Goal: Information Seeking & Learning: Learn about a topic

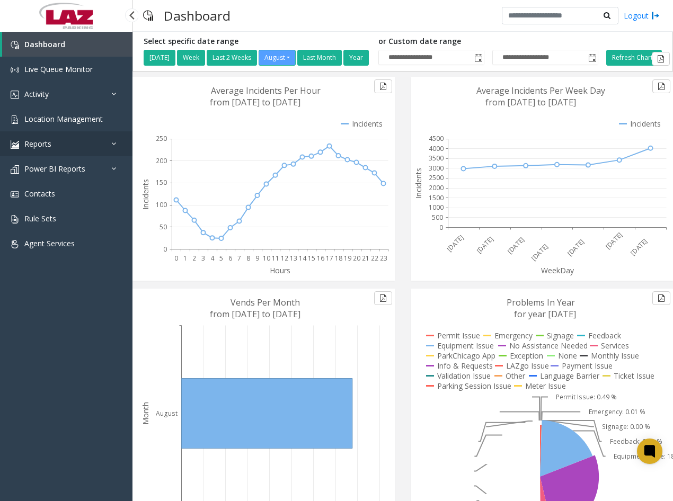
click at [63, 146] on link "Reports" at bounding box center [66, 143] width 133 height 25
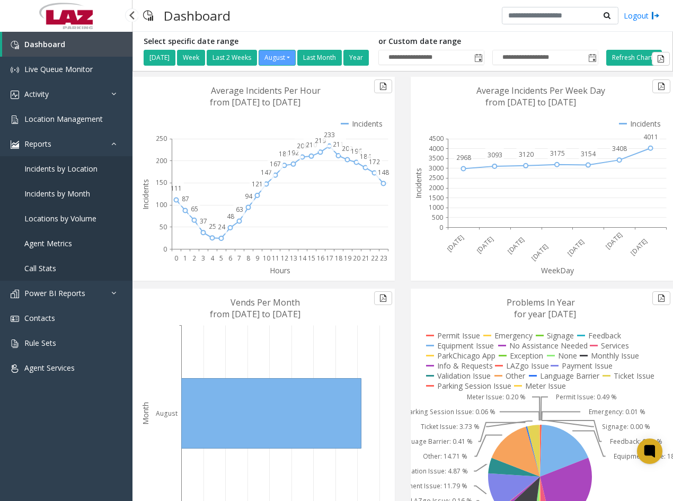
click at [60, 238] on link "Agent Metrics" at bounding box center [66, 243] width 133 height 25
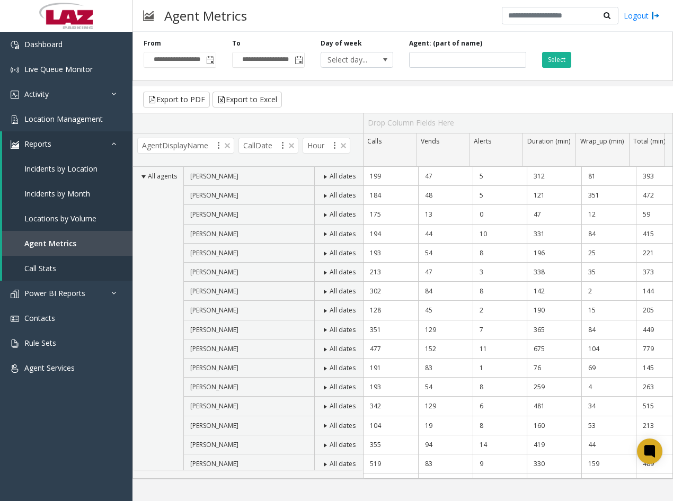
click at [373, 193] on span at bounding box center [377, 196] width 8 height 8
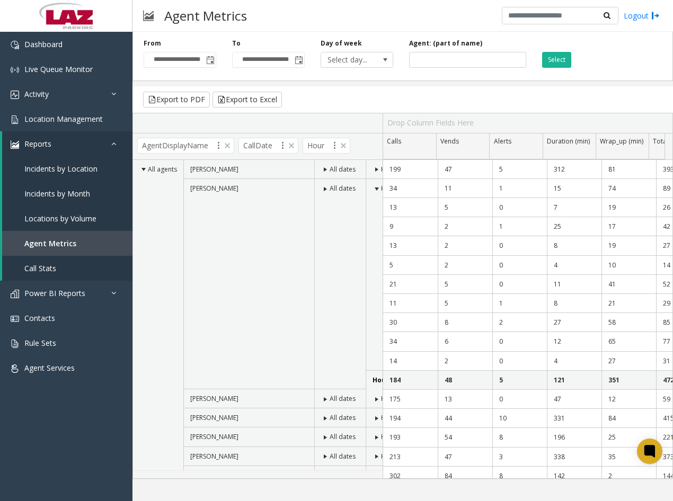
click at [373, 187] on span at bounding box center [377, 189] width 8 height 8
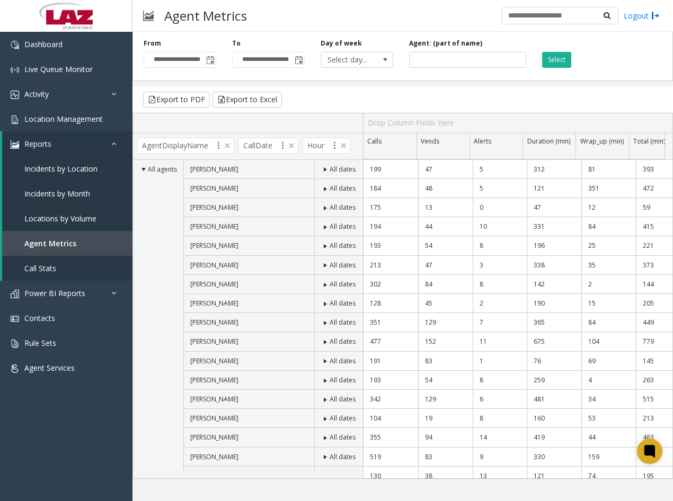
click at [373, 187] on span at bounding box center [377, 189] width 8 height 8
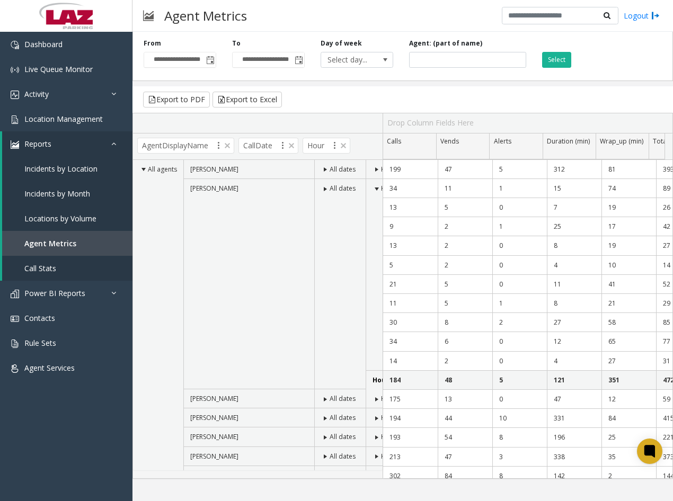
click at [373, 187] on span at bounding box center [377, 189] width 8 height 8
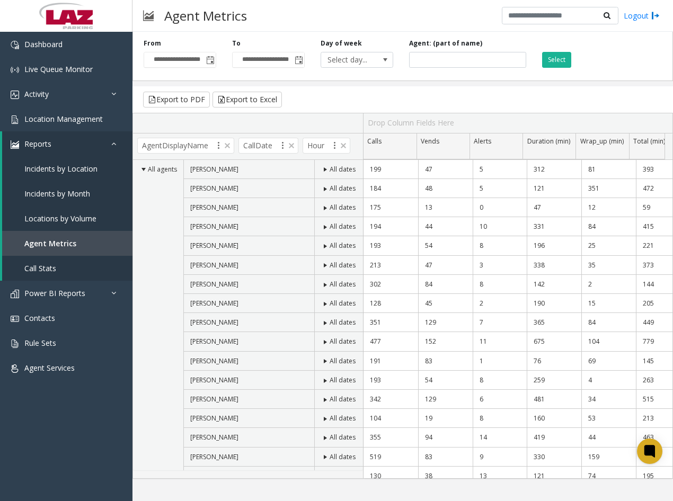
click at [321, 189] on span at bounding box center [325, 189] width 8 height 8
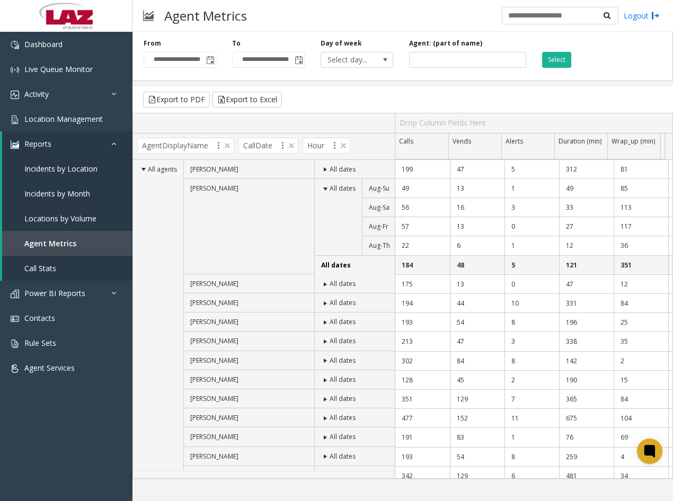
click at [321, 189] on span at bounding box center [325, 189] width 8 height 8
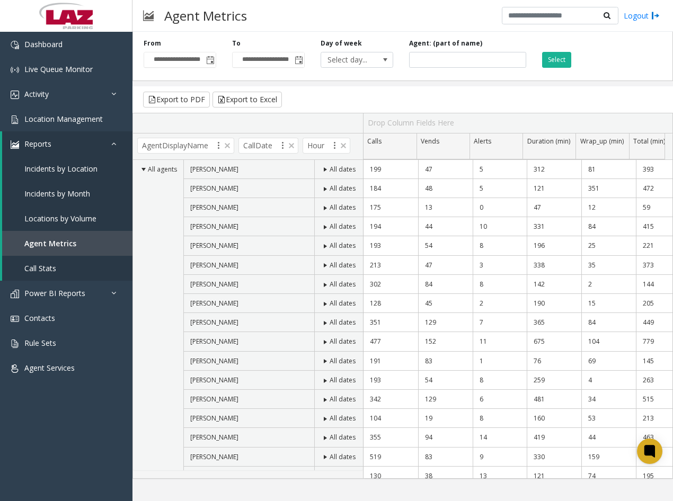
click at [321, 190] on span at bounding box center [325, 189] width 8 height 8
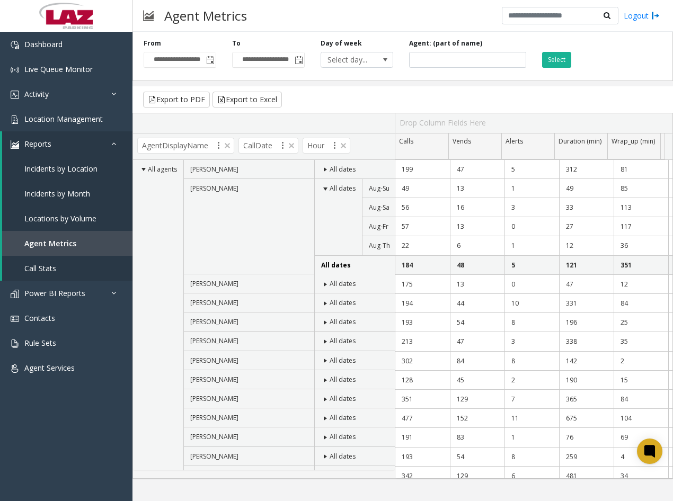
click at [321, 190] on span at bounding box center [325, 189] width 8 height 8
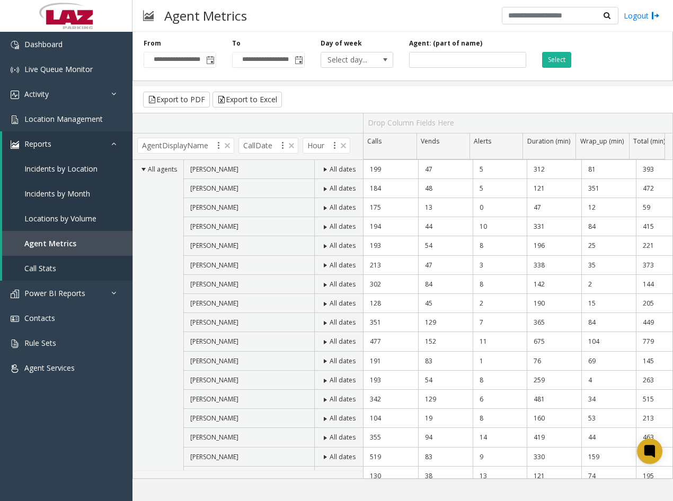
click at [373, 186] on span at bounding box center [377, 189] width 8 height 8
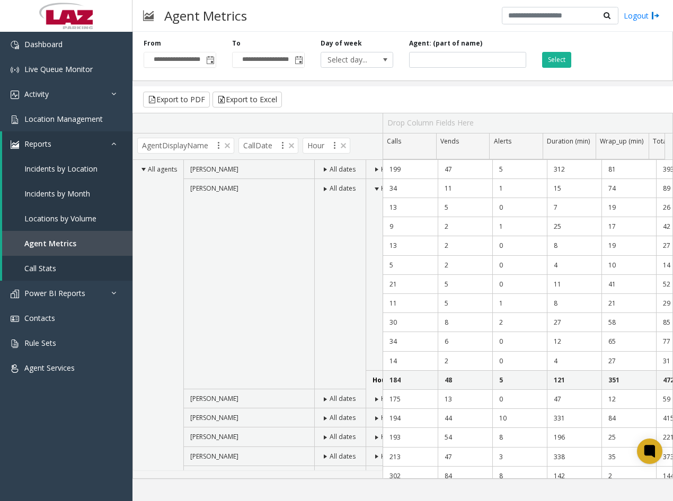
click at [373, 187] on span at bounding box center [377, 189] width 8 height 8
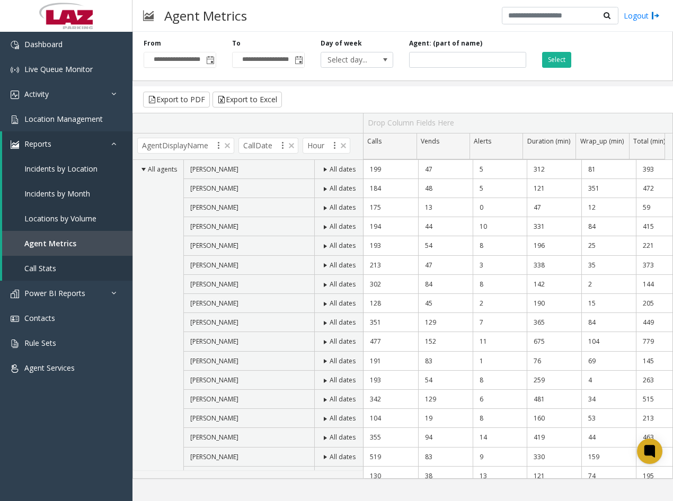
click at [373, 187] on span at bounding box center [377, 189] width 8 height 8
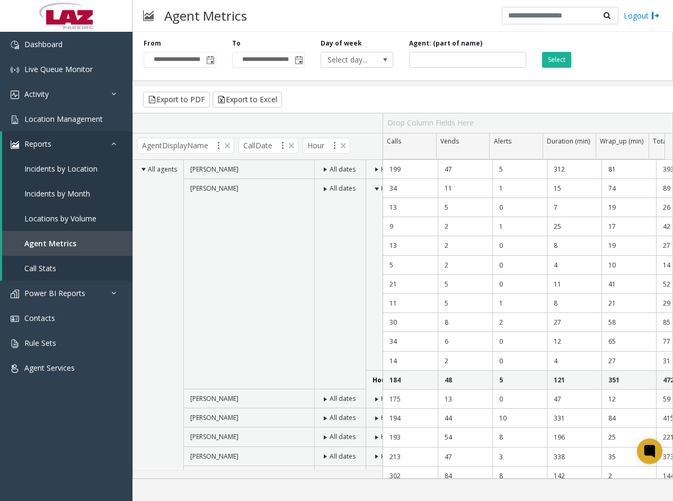
click at [373, 187] on span at bounding box center [377, 189] width 8 height 8
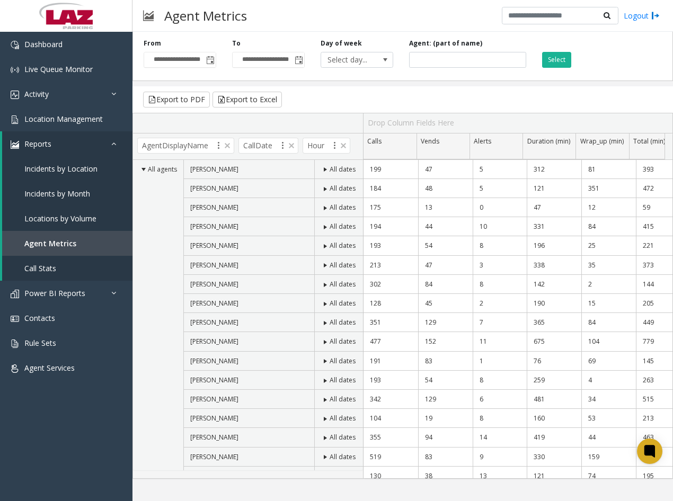
click at [373, 187] on span at bounding box center [377, 189] width 8 height 8
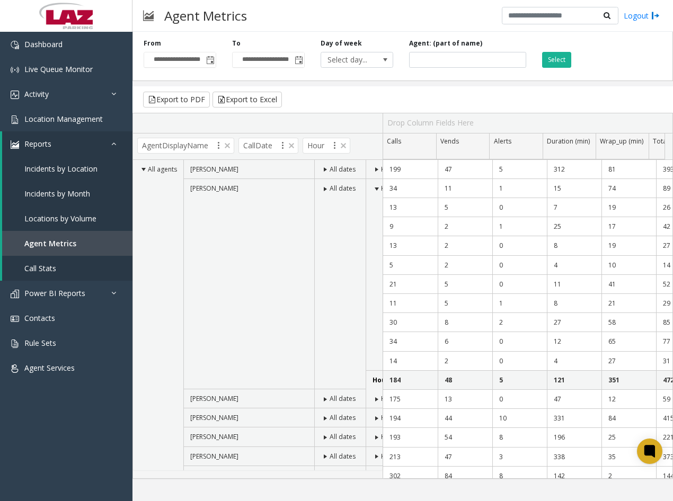
click at [373, 187] on span at bounding box center [377, 189] width 8 height 8
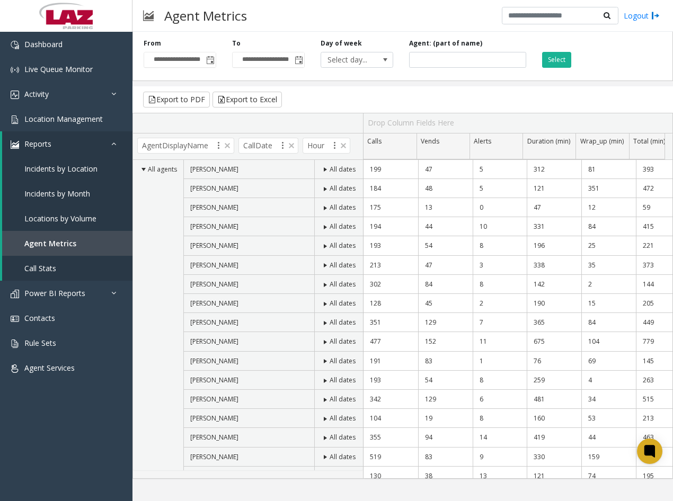
click at [373, 187] on span at bounding box center [377, 189] width 8 height 8
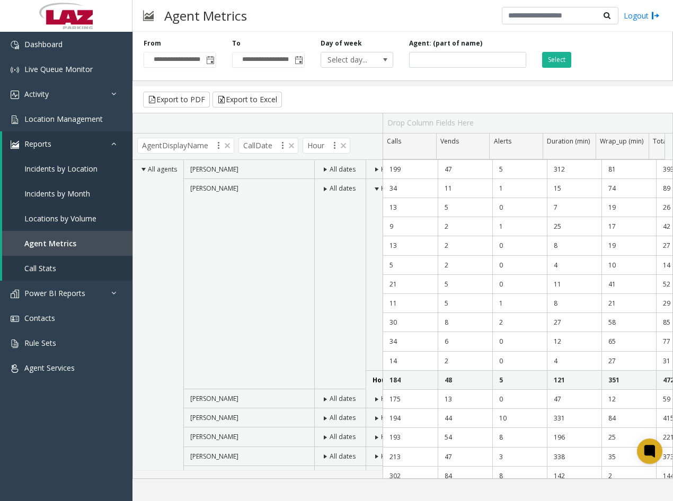
click at [373, 187] on span at bounding box center [377, 189] width 8 height 8
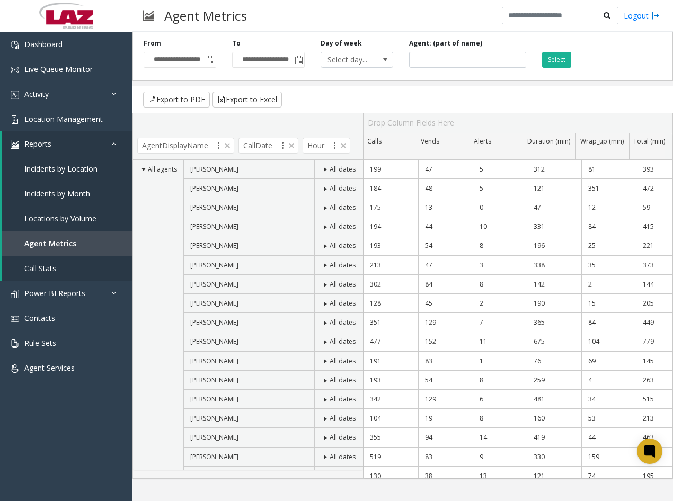
click at [373, 208] on span at bounding box center [377, 208] width 8 height 8
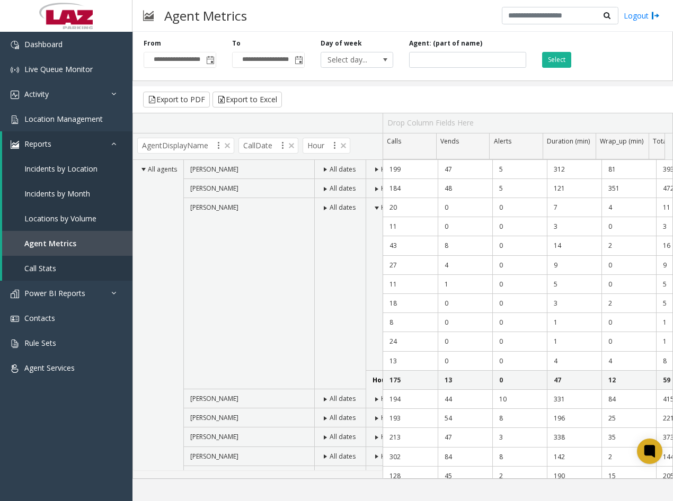
click at [373, 208] on span at bounding box center [377, 208] width 8 height 8
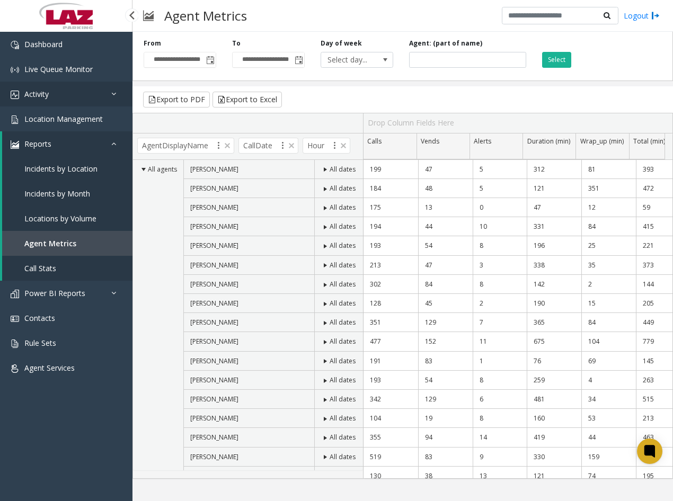
click at [65, 92] on link "Activity" at bounding box center [66, 94] width 133 height 25
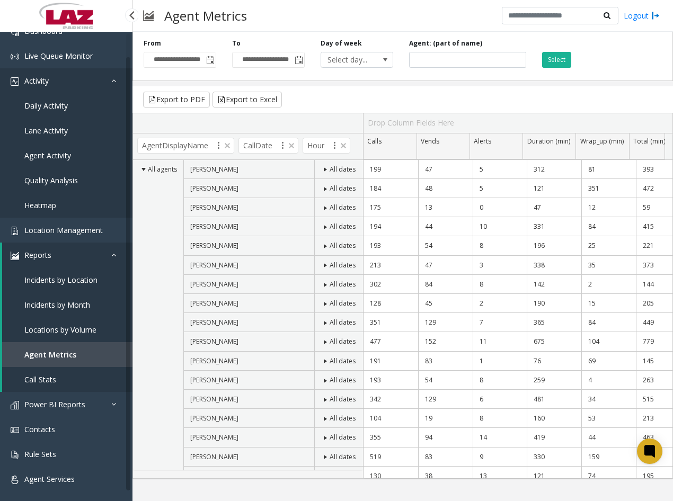
scroll to position [20, 0]
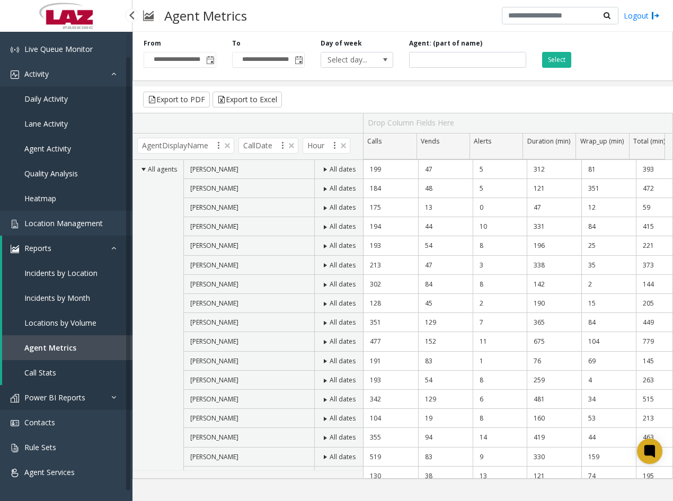
click at [62, 399] on span "Power BI Reports" at bounding box center [54, 398] width 61 height 10
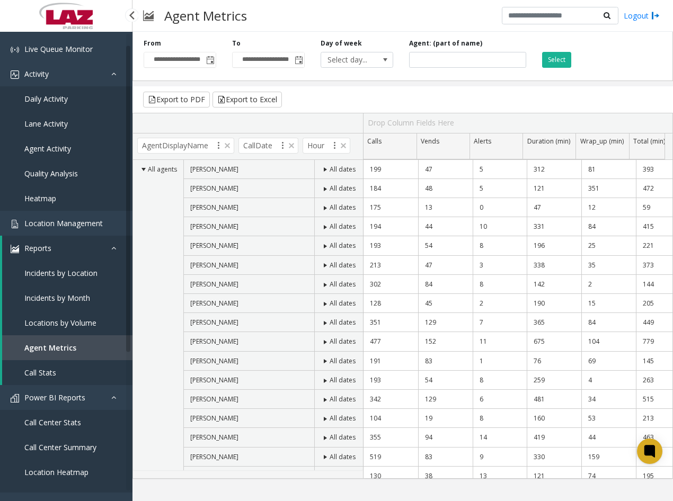
click at [64, 244] on link "Reports" at bounding box center [67, 248] width 130 height 25
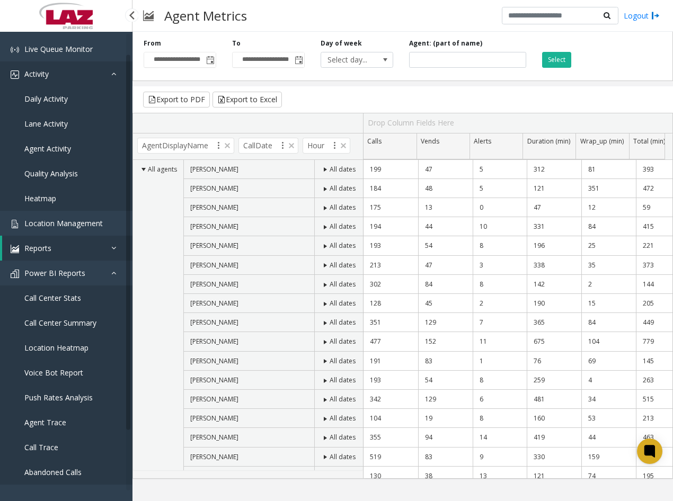
click at [109, 66] on link "Activity" at bounding box center [66, 73] width 133 height 25
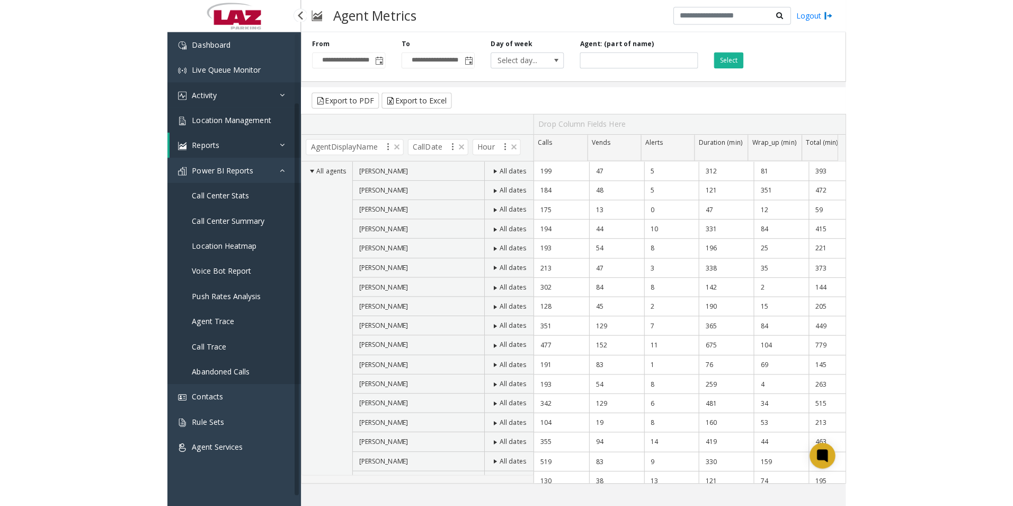
scroll to position [0, 0]
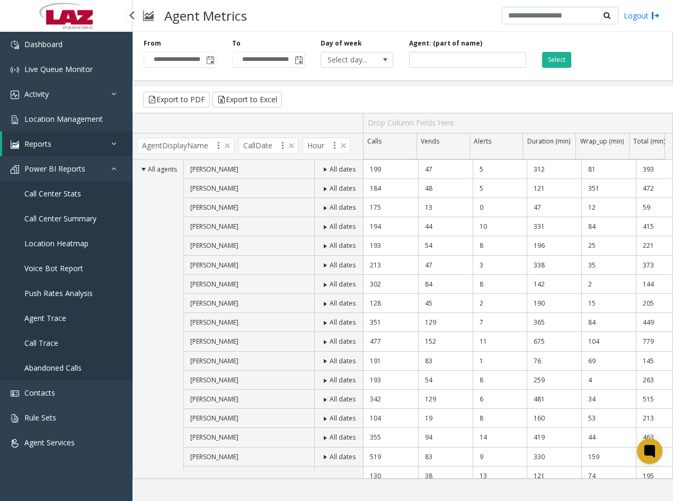
click at [99, 211] on link "Call Center Summary" at bounding box center [66, 218] width 133 height 25
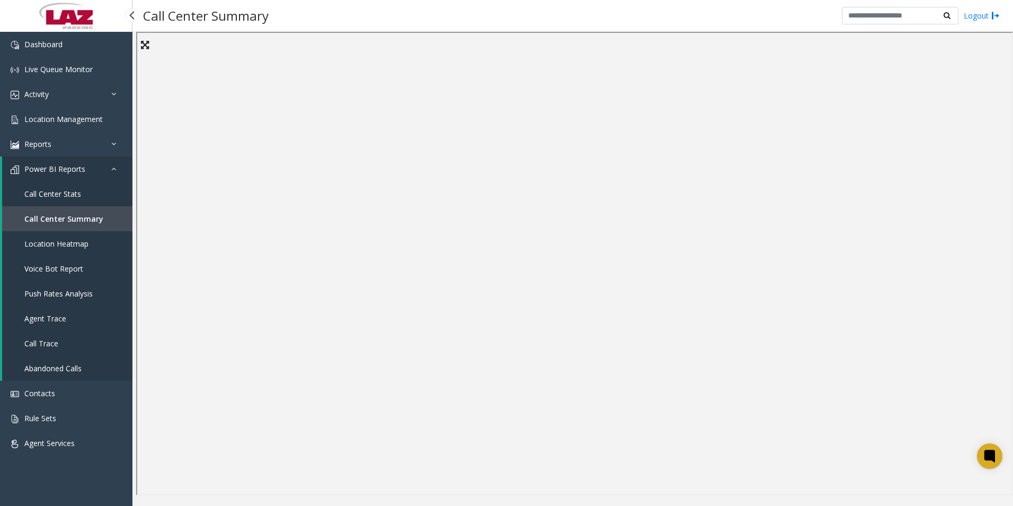
click at [68, 194] on span "Call Center Stats" at bounding box center [52, 194] width 57 height 10
click at [144, 41] on icon at bounding box center [145, 45] width 8 height 10
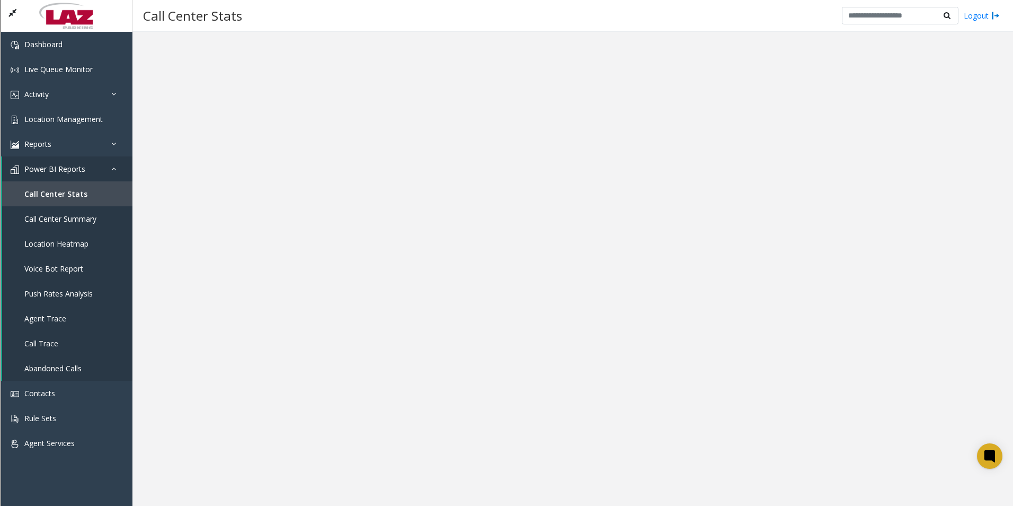
click at [14, 11] on icon at bounding box center [12, 13] width 8 height 10
drag, startPoint x: 555, startPoint y: 27, endPoint x: 561, endPoint y: 23, distance: 6.9
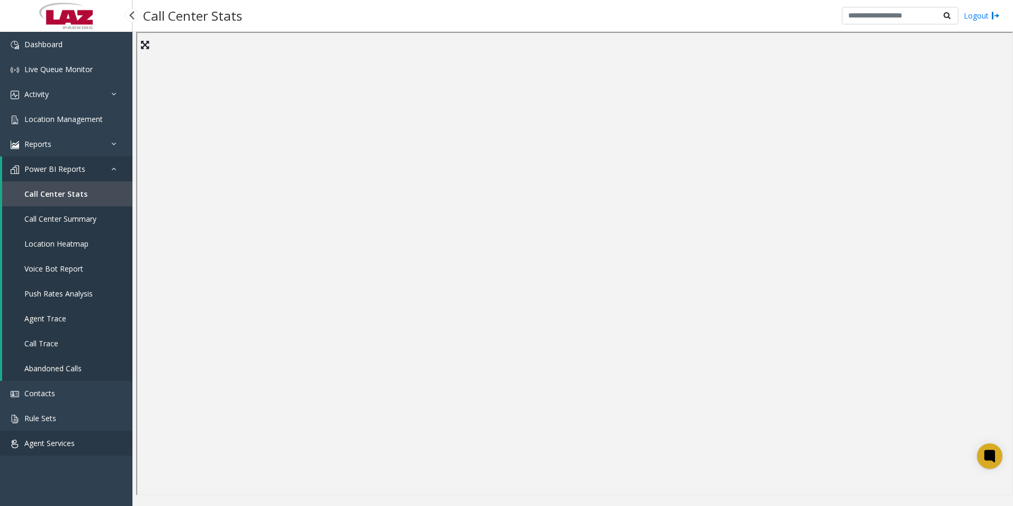
click at [116, 441] on link "Agent Services" at bounding box center [66, 442] width 133 height 25
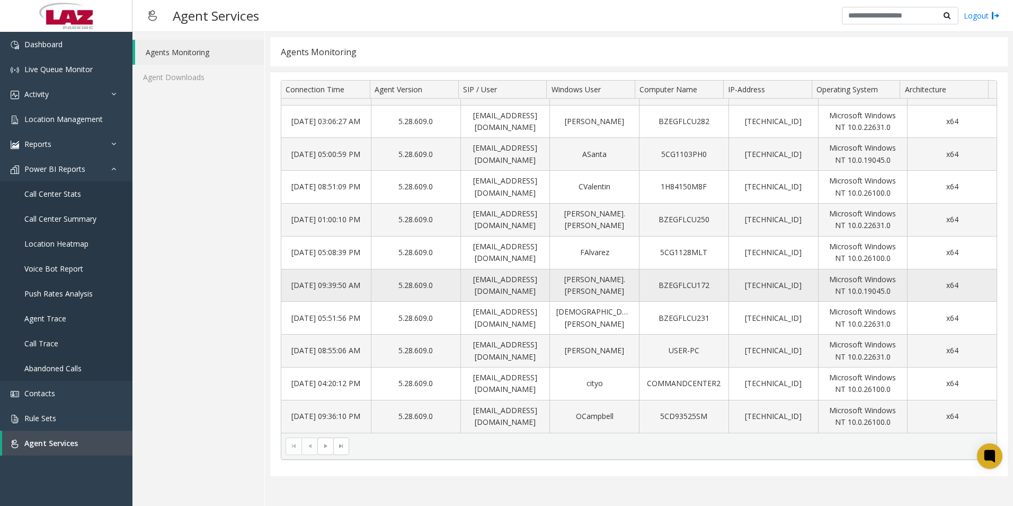
scroll to position [287, 0]
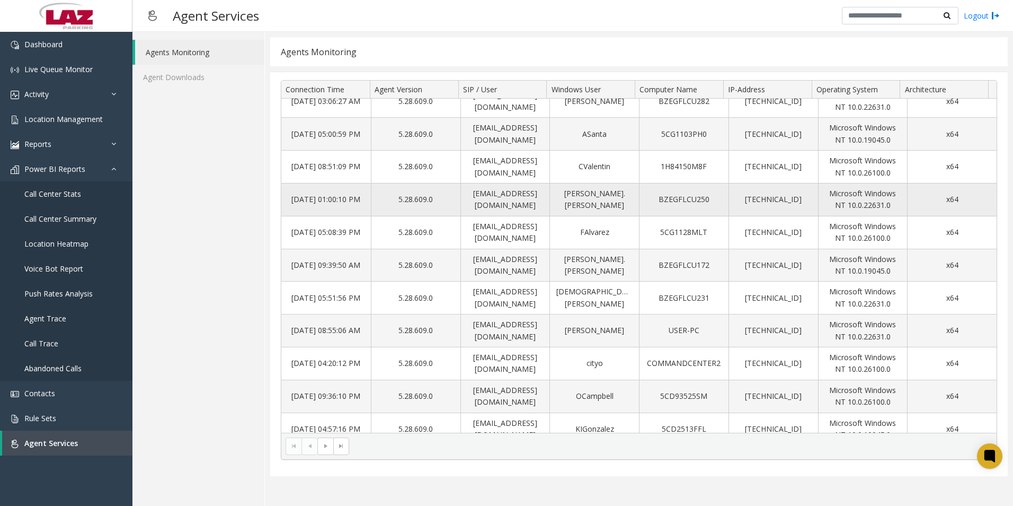
click at [673, 183] on td "BZEGFLCU250" at bounding box center [684, 199] width 90 height 33
drag, startPoint x: 962, startPoint y: 179, endPoint x: 954, endPoint y: 187, distance: 11.3
click at [673, 183] on td "x64" at bounding box center [952, 199] width 90 height 33
click at [673, 187] on td "x64" at bounding box center [952, 199] width 90 height 33
click at [188, 73] on link "Agent Downloads" at bounding box center [199, 77] width 132 height 25
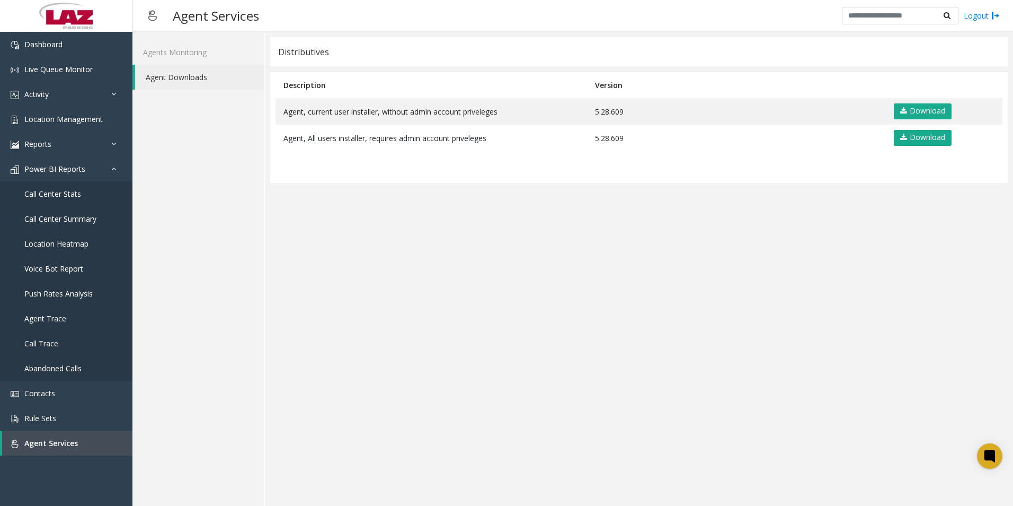
click at [673, 273] on app-distributives "Distributives Description Version Agent, current user installer, without admin …" at bounding box center [639, 268] width 738 height 463
click at [43, 414] on span "Rule Sets" at bounding box center [40, 418] width 32 height 10
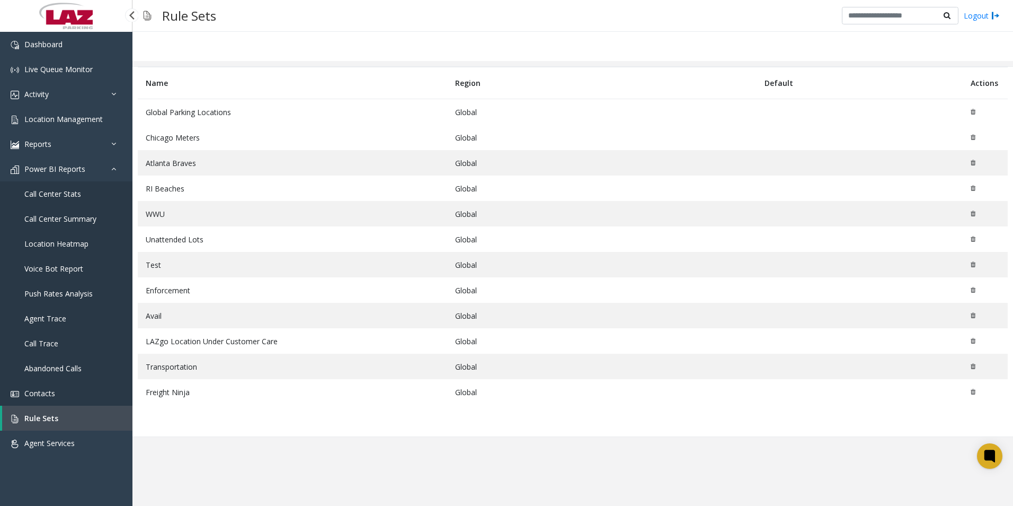
click at [39, 387] on link "Contacts" at bounding box center [66, 393] width 133 height 25
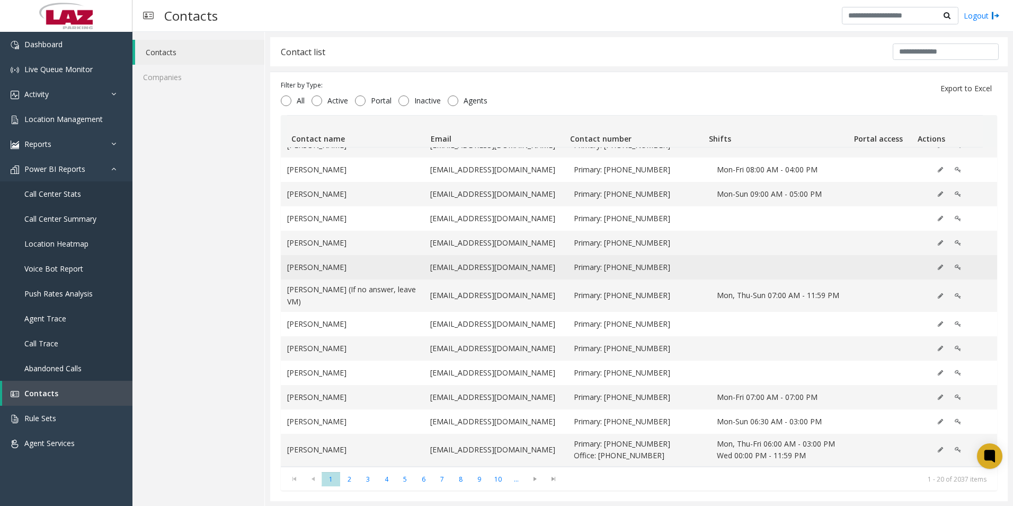
scroll to position [1, 0]
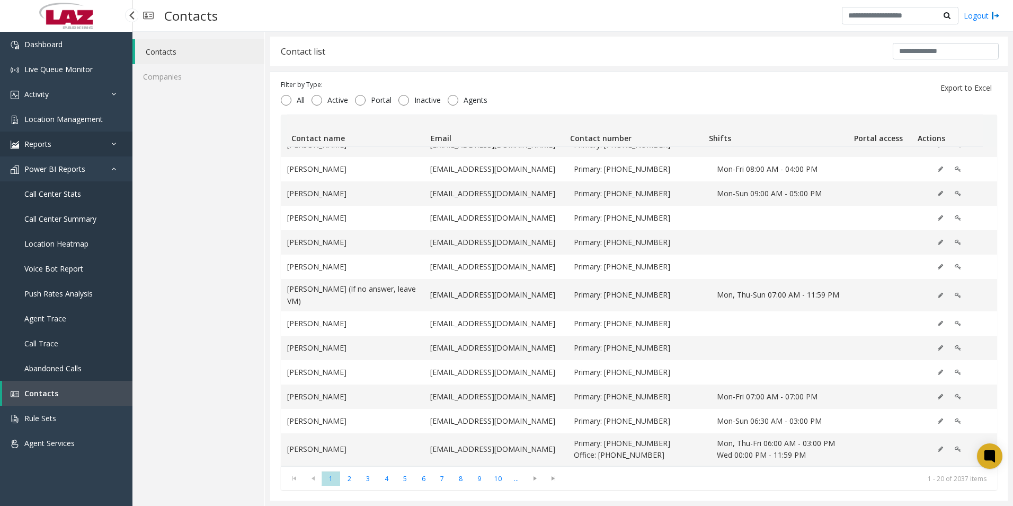
click at [95, 144] on link "Reports" at bounding box center [66, 143] width 133 height 25
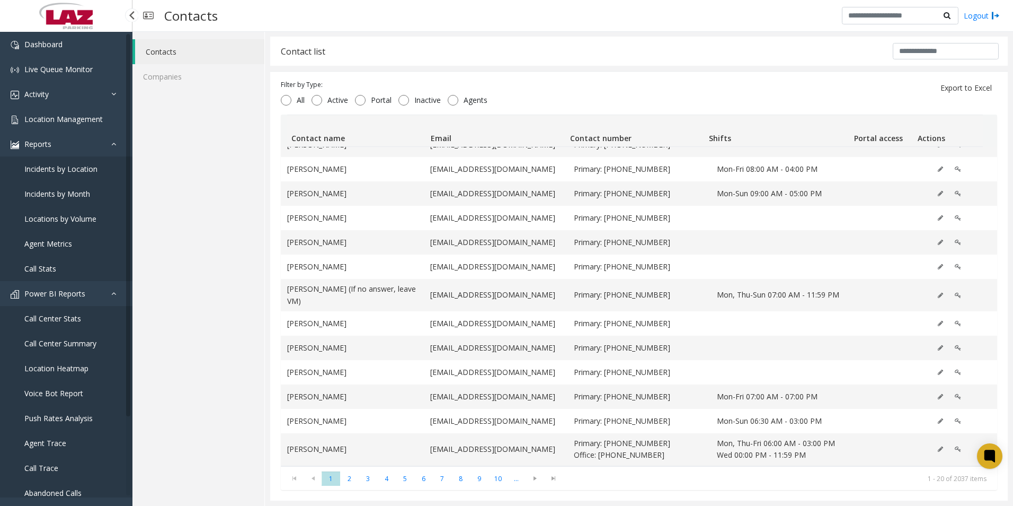
click at [81, 273] on link "Call Stats" at bounding box center [66, 268] width 133 height 25
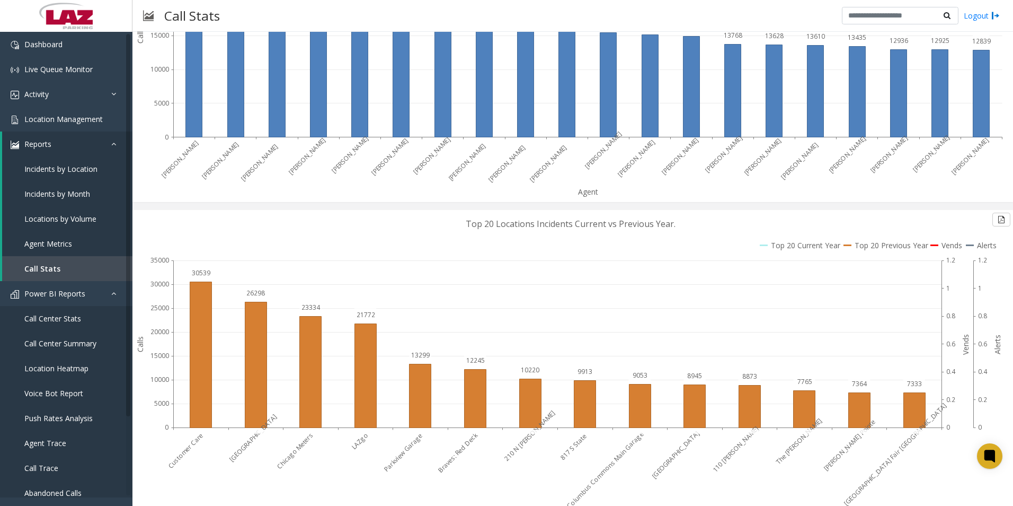
scroll to position [1480, 0]
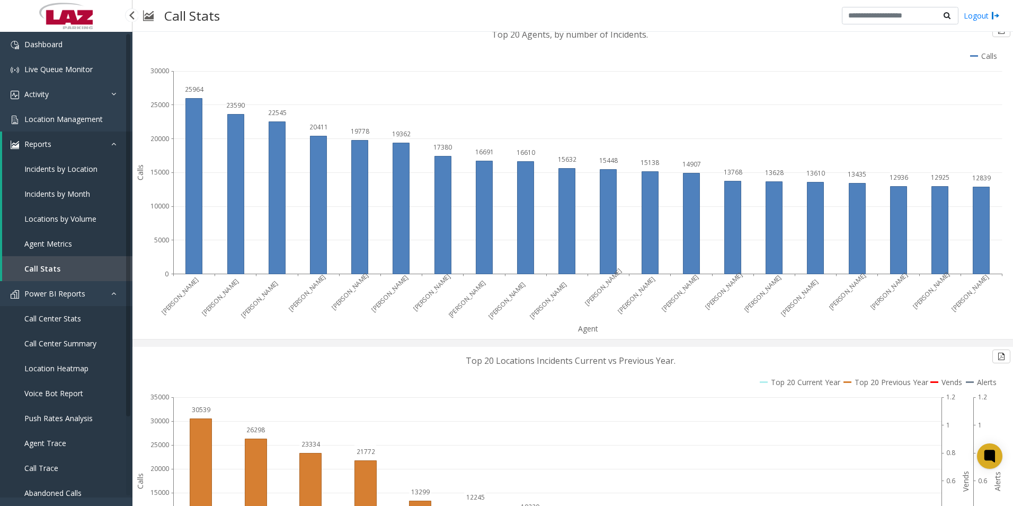
click at [46, 438] on span "Agent Trace" at bounding box center [45, 443] width 42 height 10
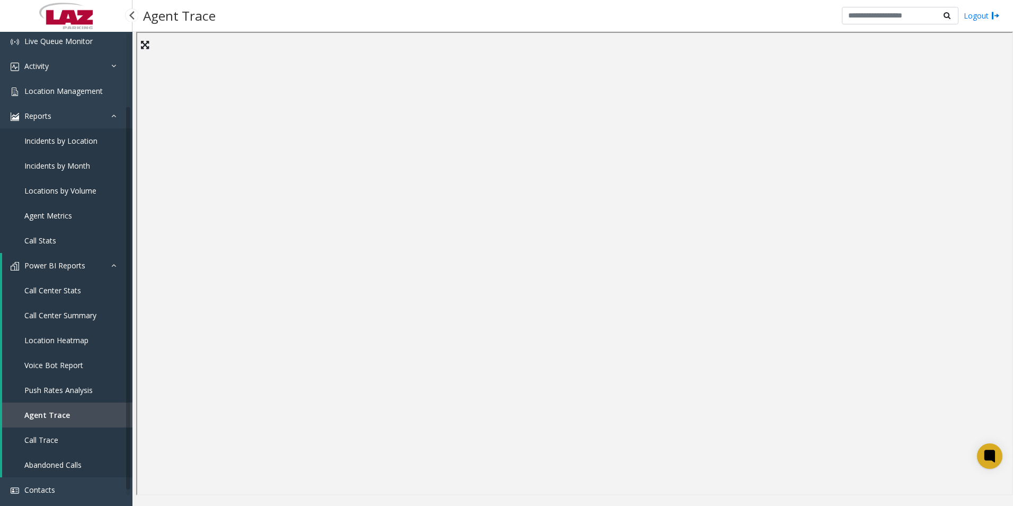
scroll to position [91, 0]
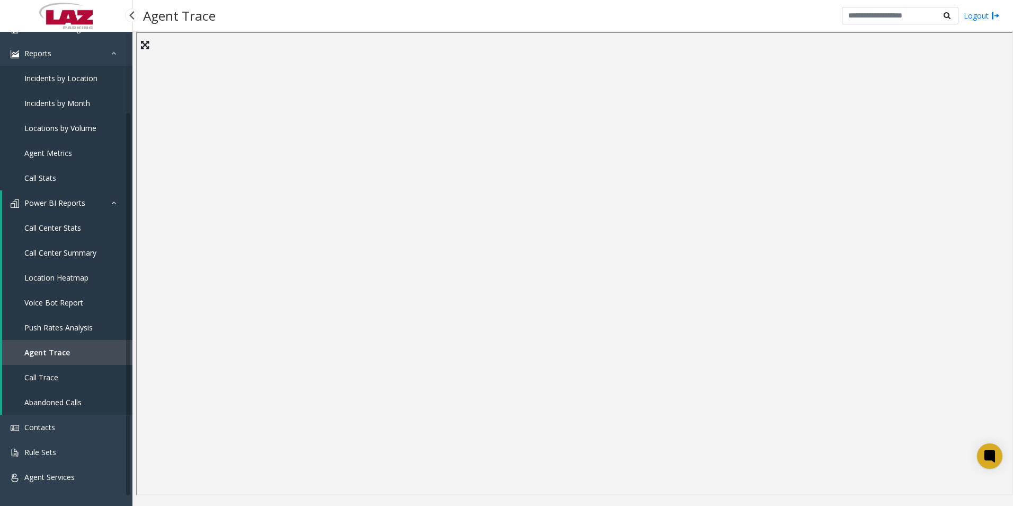
click at [73, 323] on span "Push Rates Analysis" at bounding box center [58, 327] width 68 height 10
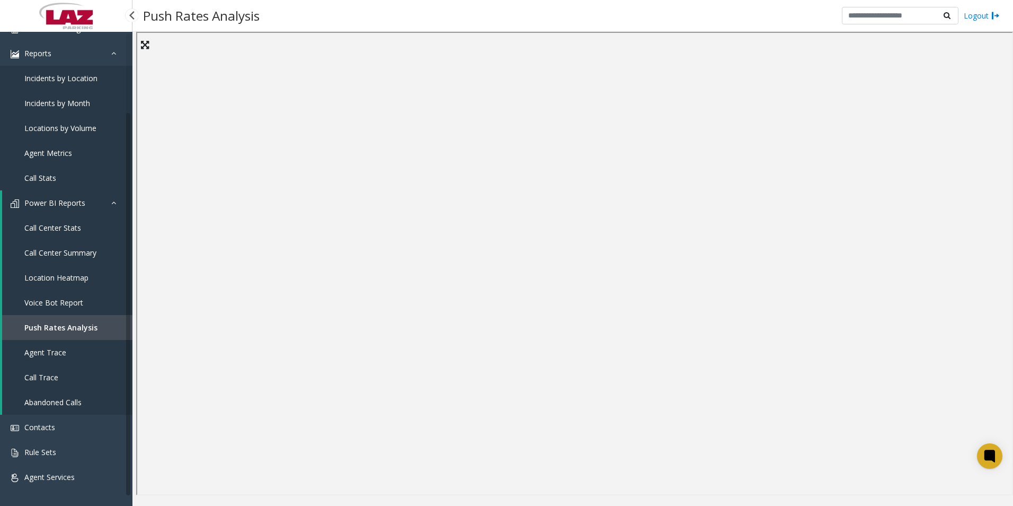
click at [71, 231] on span "Call Center Stats" at bounding box center [52, 228] width 57 height 10
